Goal: Navigation & Orientation: Find specific page/section

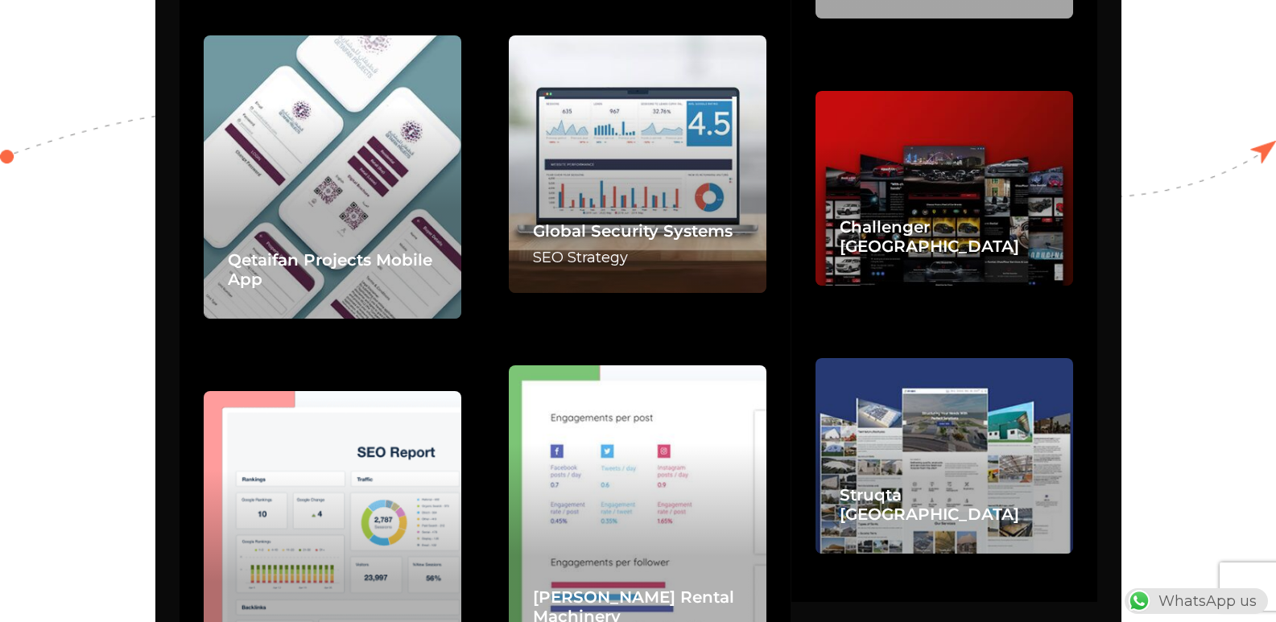
scroll to position [3788, 0]
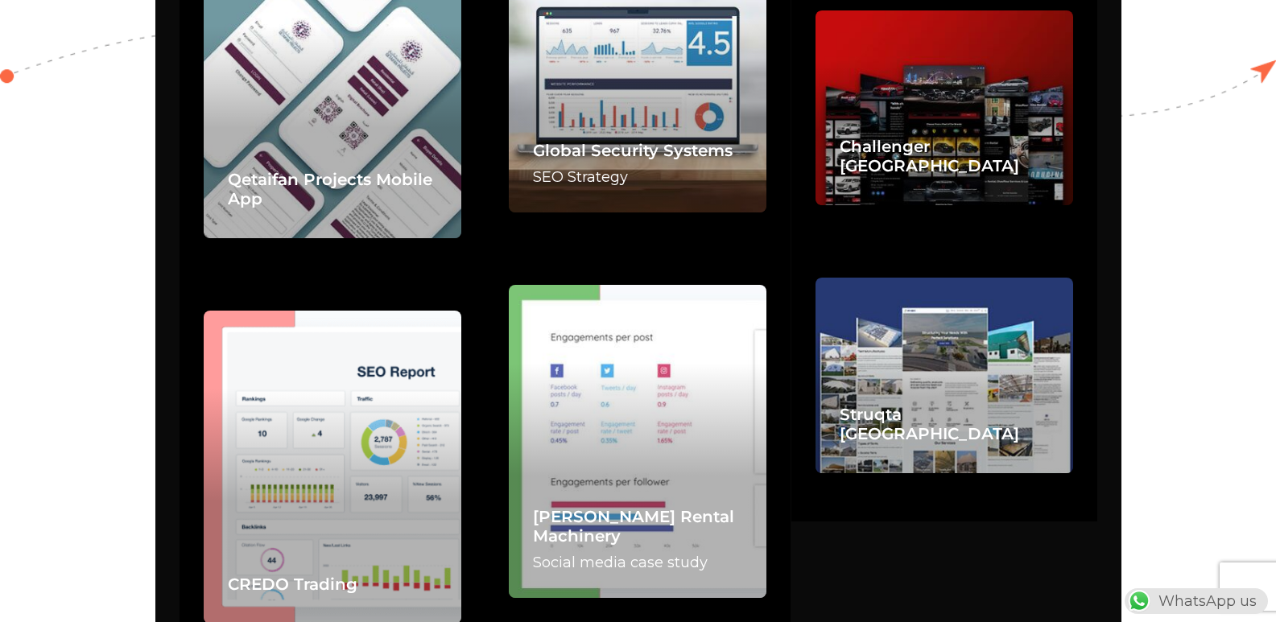
click at [916, 132] on div "Challenger [GEOGRAPHIC_DATA]" at bounding box center [944, 159] width 258 height 93
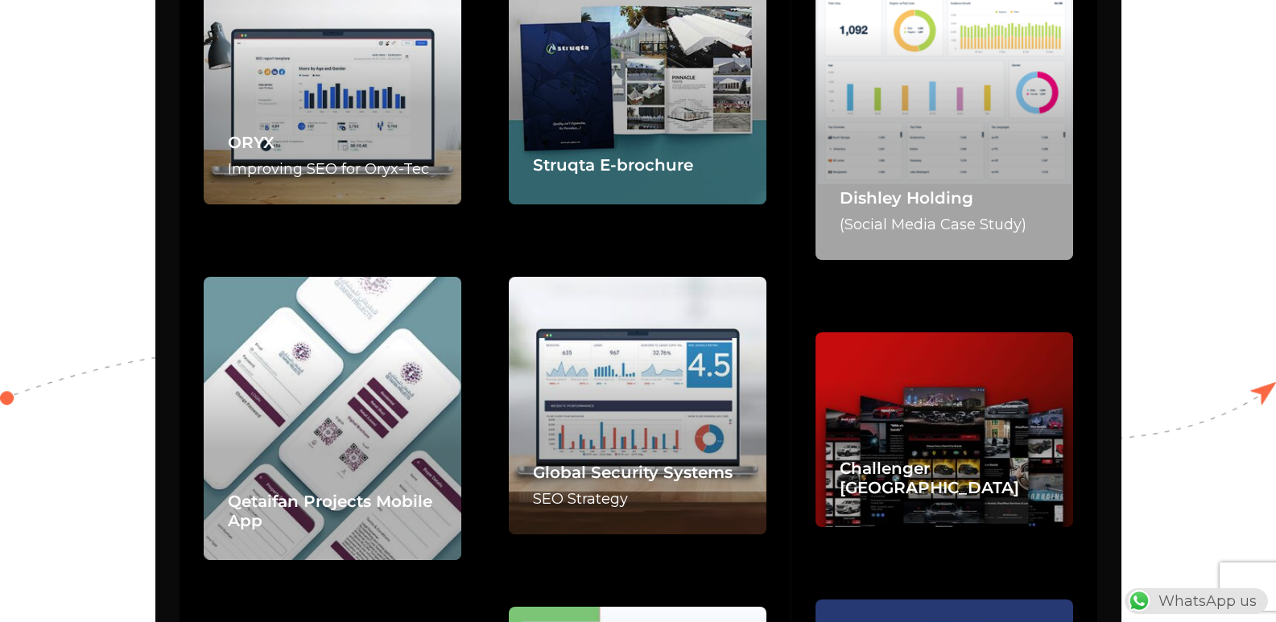
click at [902, 444] on div "Challenger [GEOGRAPHIC_DATA]" at bounding box center [944, 481] width 258 height 93
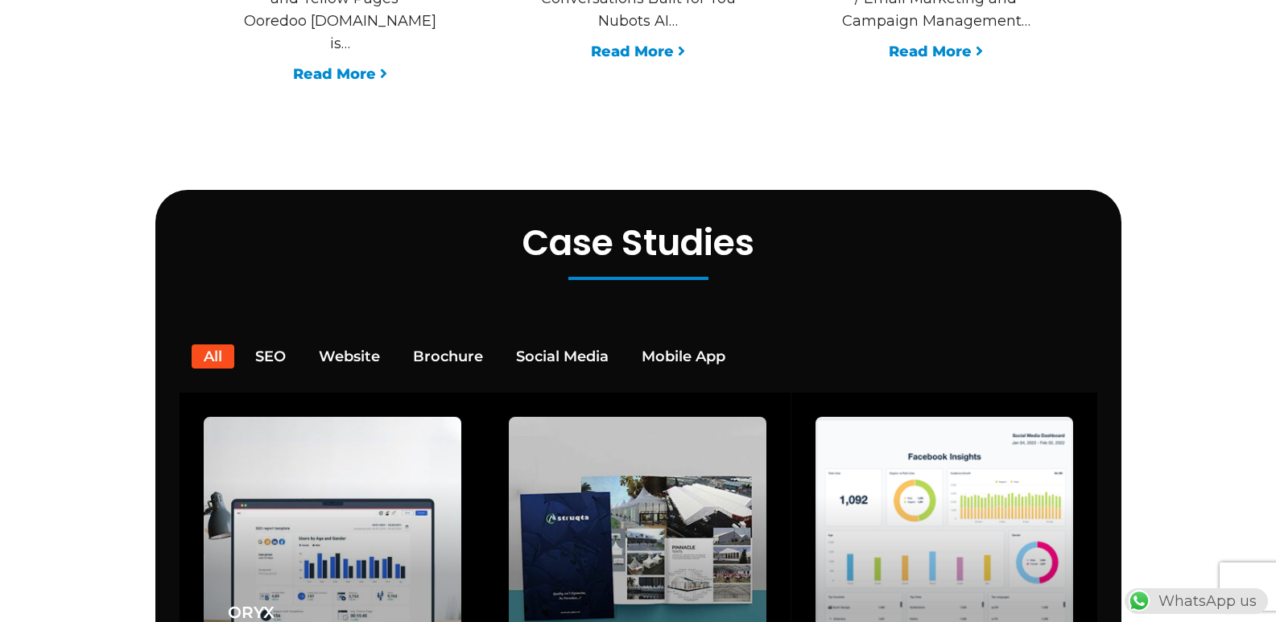
scroll to position [0, 0]
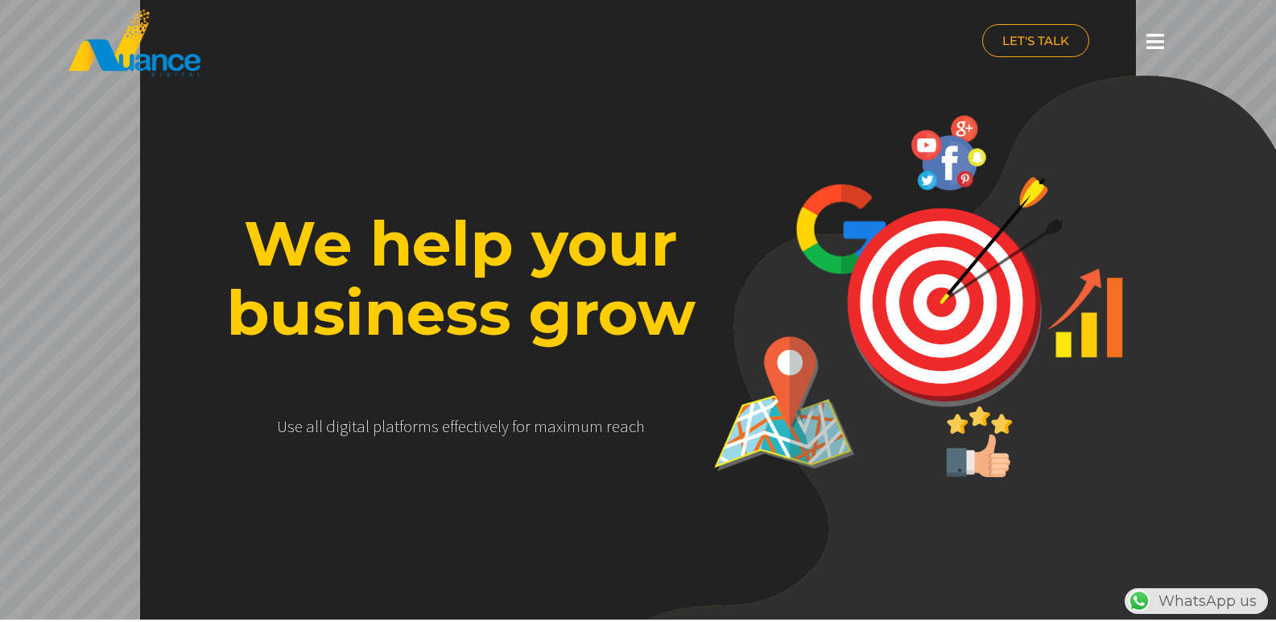
click at [1163, 45] on icon at bounding box center [1155, 41] width 18 height 20
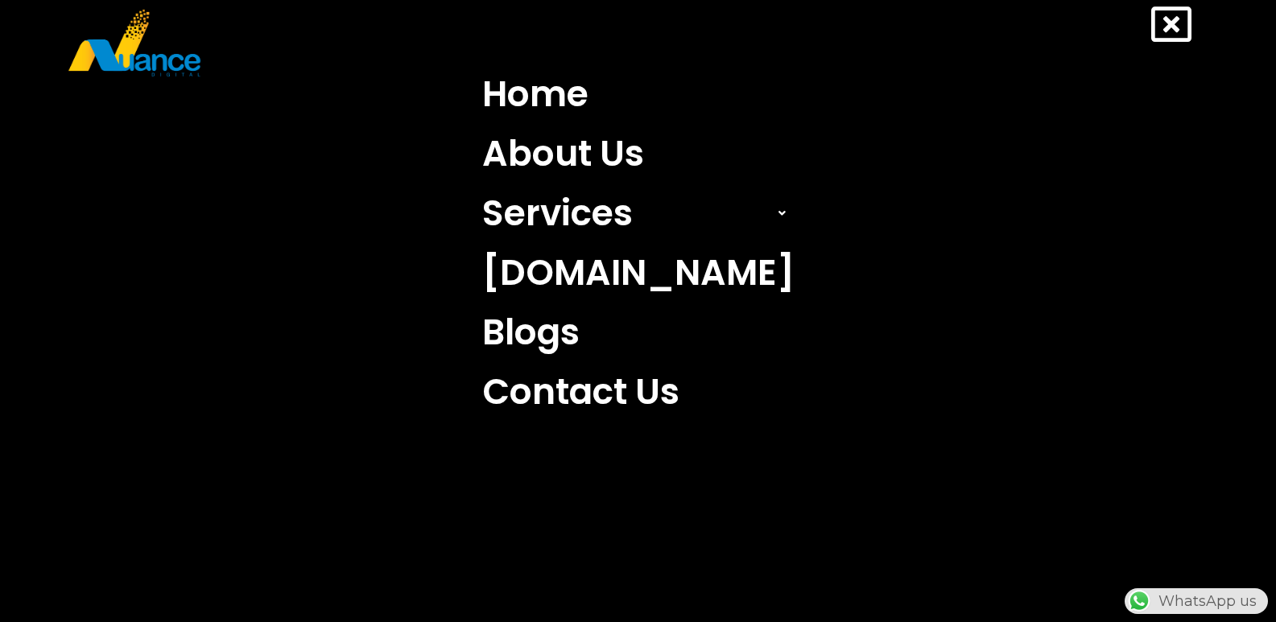
scroll to position [0, 423]
click at [636, 277] on link "[DOMAIN_NAME]" at bounding box center [638, 273] width 336 height 60
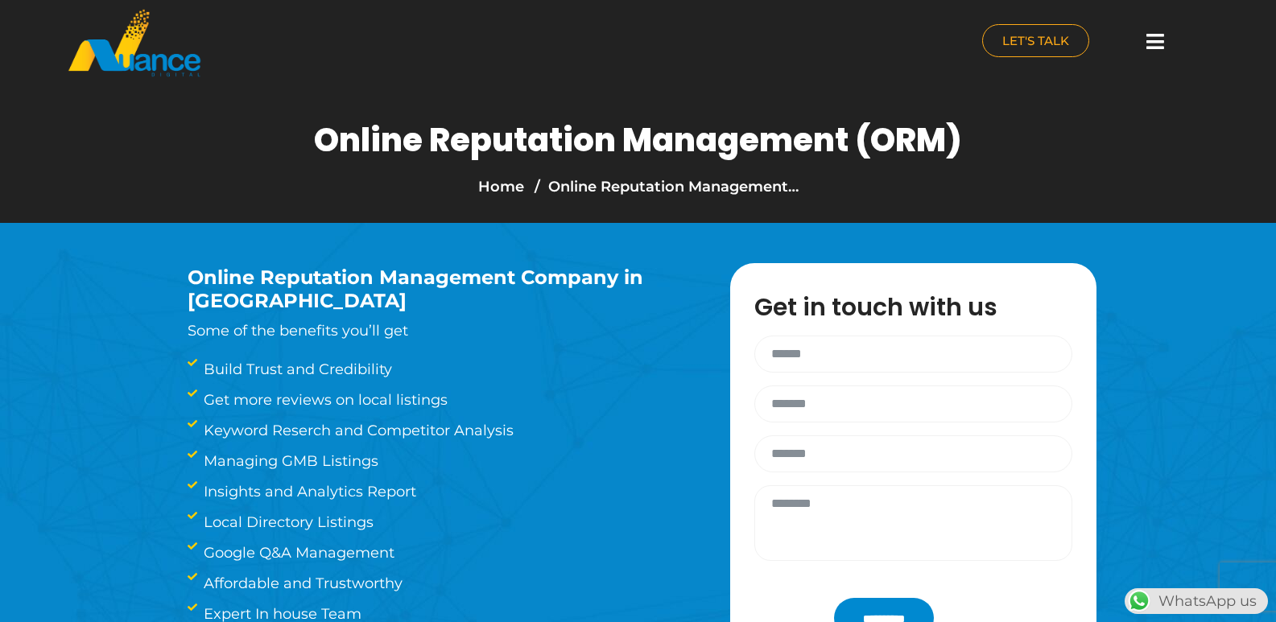
click at [1157, 43] on icon at bounding box center [1155, 41] width 18 height 20
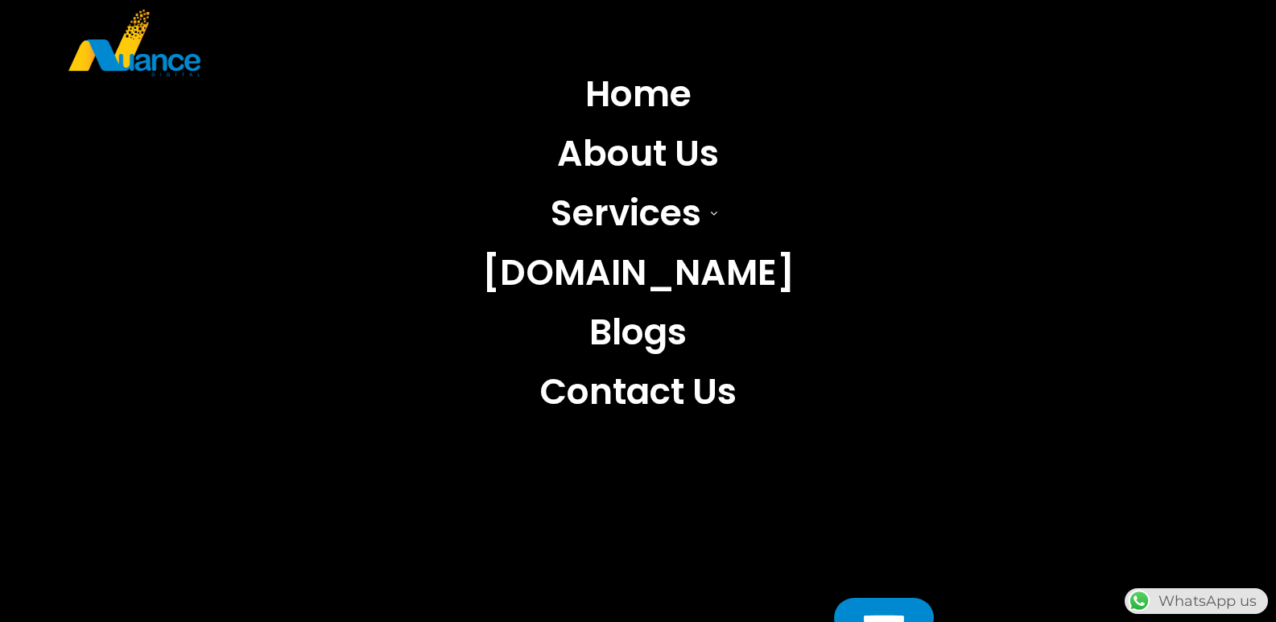
click at [671, 341] on link "Blogs" at bounding box center [638, 333] width 336 height 60
click at [645, 91] on link "Home" at bounding box center [638, 94] width 336 height 60
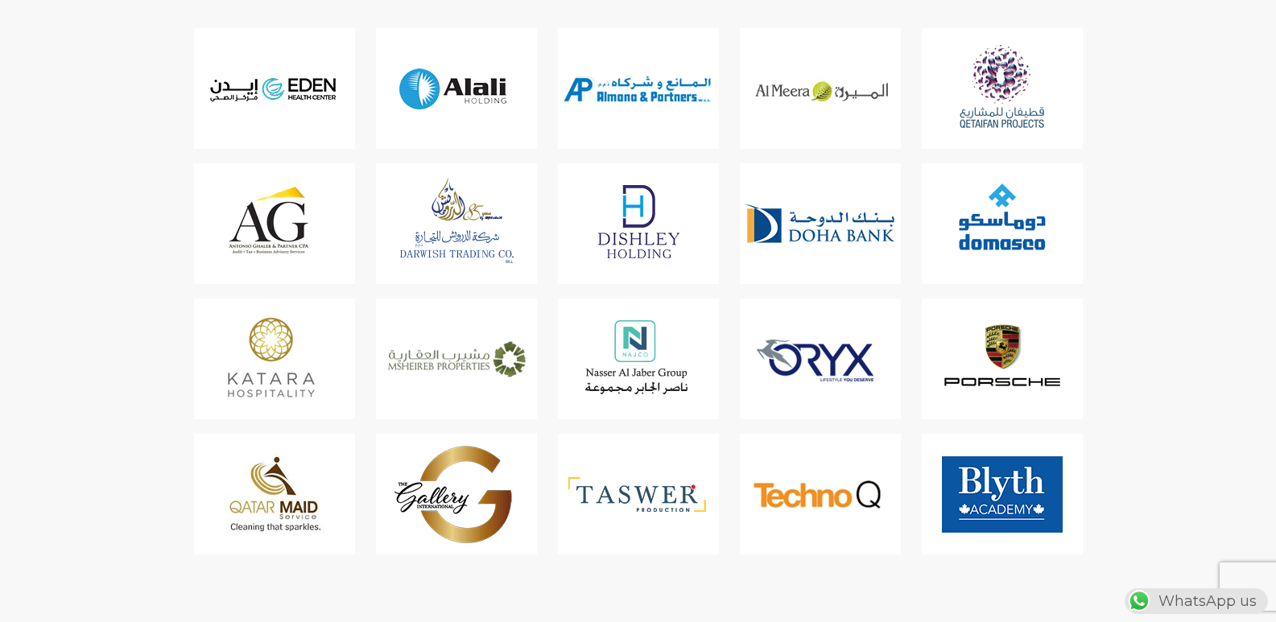
scroll to position [0, 424]
